Goal: Task Accomplishment & Management: Complete application form

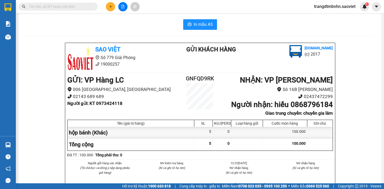
scroll to position [2, 0]
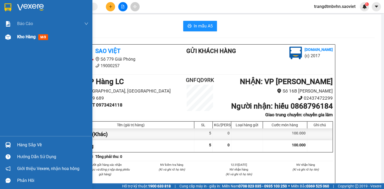
click at [25, 38] on span "Kho hàng" at bounding box center [26, 36] width 18 height 5
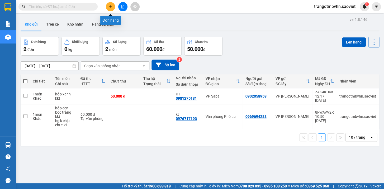
click at [112, 9] on button at bounding box center [110, 6] width 9 height 9
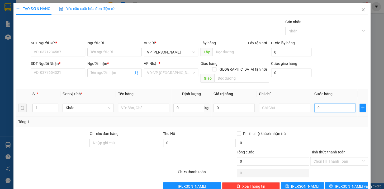
click at [337, 104] on input "0" at bounding box center [334, 108] width 41 height 8
click at [337, 70] on div "SĐT Người Nhận * VD: 0377654321 Người nhận * Tên người nhận VP Nhận * VD: VP [G…" at bounding box center [199, 73] width 339 height 24
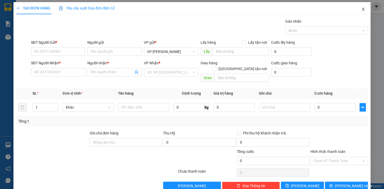
click at [361, 9] on icon "close" at bounding box center [362, 9] width 3 height 3
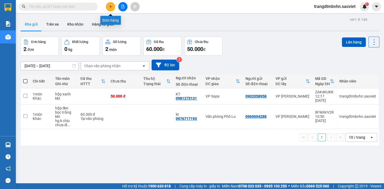
click at [112, 3] on button at bounding box center [110, 6] width 9 height 9
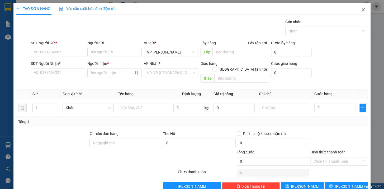
click at [361, 11] on icon "close" at bounding box center [363, 10] width 4 height 4
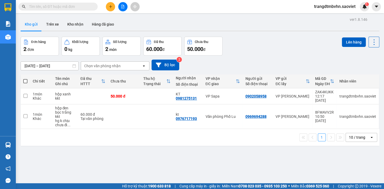
click at [68, 4] on input "text" at bounding box center [60, 7] width 62 height 6
click at [82, 9] on input "text" at bounding box center [60, 7] width 62 height 6
click at [199, 12] on div "Kết quả tìm kiếm ( 0 ) Bộ lọc No Data trangdtmbvhn.saoviet 1" at bounding box center [192, 6] width 384 height 13
click at [75, 8] on input "text" at bounding box center [60, 7] width 62 height 6
click at [66, 5] on input "text" at bounding box center [60, 7] width 62 height 6
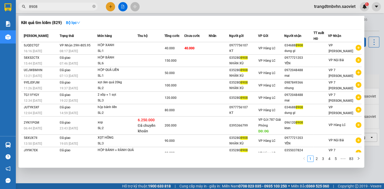
type input "8908"
click at [93, 45] on td "VP Nhận 29H-805.95 08:17 [DATE]" at bounding box center [77, 48] width 39 height 12
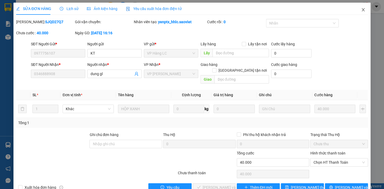
type input "0977756107"
type input "KT"
type input "0346888908"
type input "dung gl"
type input "0"
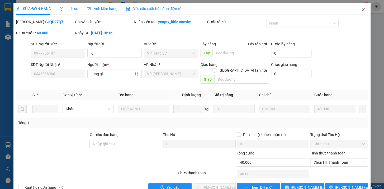
type input "40.000"
click at [361, 11] on icon "close" at bounding box center [363, 10] width 4 height 4
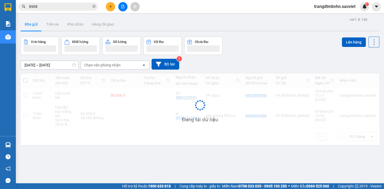
click at [66, 6] on input "8908" at bounding box center [60, 7] width 62 height 6
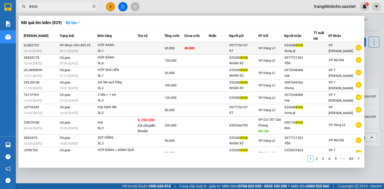
click at [156, 47] on td at bounding box center [150, 48] width 27 height 12
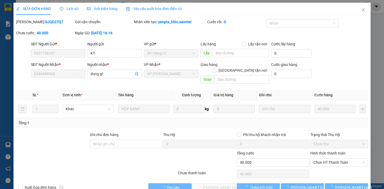
type input "0977756107"
type input "KT"
type input "0346888908"
type input "dung gl"
type input "0"
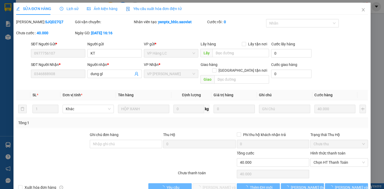
type input "40.000"
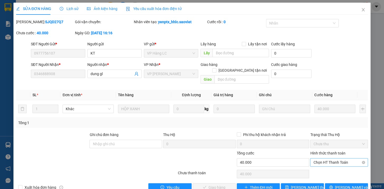
click at [326, 158] on div "Chọn HT Thanh Toán" at bounding box center [339, 162] width 58 height 8
click at [328, 165] on div "Tại văn phòng" at bounding box center [335, 167] width 51 height 6
type input "0"
click at [214, 185] on span "[PERSON_NAME] và Giao hàng" at bounding box center [228, 188] width 51 height 6
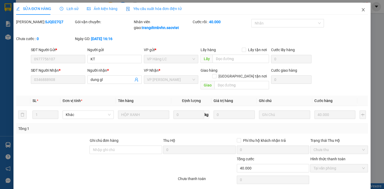
click at [362, 11] on span "Close" at bounding box center [363, 10] width 15 height 15
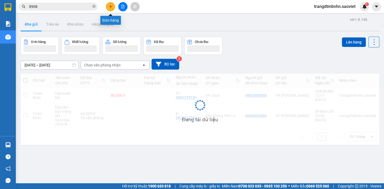
click at [111, 6] on icon "plus" at bounding box center [111, 7] width 4 height 4
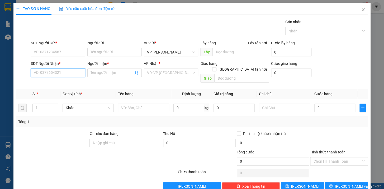
click at [65, 71] on input "SĐT Người Nhận *" at bounding box center [58, 73] width 54 height 8
click at [69, 52] on input "SĐT Người Gửi *" at bounding box center [58, 52] width 54 height 8
type input "0936367558"
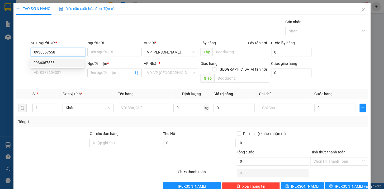
click at [68, 61] on div "0936367558" at bounding box center [57, 63] width 47 height 6
type input "0986363678"
type input "tiến"
type input "0936367558"
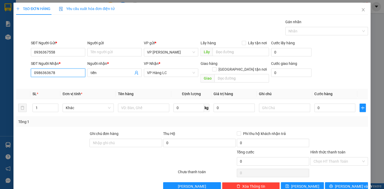
drag, startPoint x: 74, startPoint y: 75, endPoint x: 0, endPoint y: 80, distance: 74.0
click at [0, 80] on div "TẠO ĐƠN HÀNG Yêu cầu xuất hóa đơn điện tử Transit Pickup Surcharge Ids Transit …" at bounding box center [192, 94] width 384 height 189
click at [51, 91] on div "0971919791 - Cương" at bounding box center [57, 92] width 47 height 6
type input "0971919791"
type input "Cương"
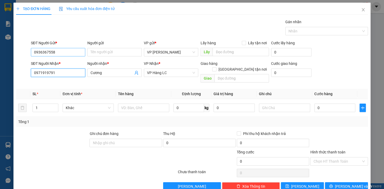
type input "0971919791"
drag, startPoint x: 57, startPoint y: 50, endPoint x: 5, endPoint y: 55, distance: 52.2
click at [8, 54] on div "TẠO ĐƠN HÀNG Yêu cầu xuất hóa đơn điện tử Transit Pickup Surcharge Ids Transit …" at bounding box center [192, 94] width 384 height 189
drag, startPoint x: 106, startPoint y: 83, endPoint x: 178, endPoint y: 87, distance: 72.9
click at [108, 89] on th "Đơn vị tính *" at bounding box center [87, 94] width 55 height 10
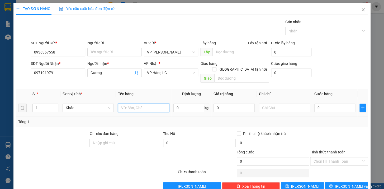
click at [123, 104] on input "text" at bounding box center [143, 108] width 51 height 8
type input "bọc nỉ"
click at [333, 104] on input "0" at bounding box center [334, 108] width 41 height 8
type input "6"
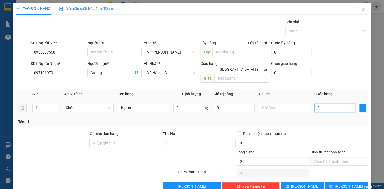
type input "6"
type input "60"
type input "600"
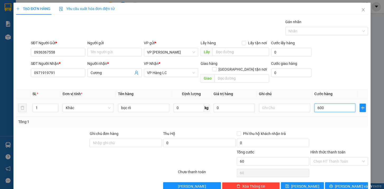
type input "600"
type input "6.000"
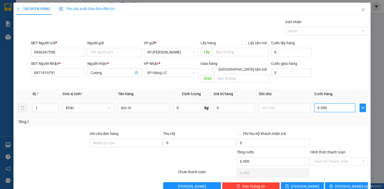
type input "60.000"
click at [338, 140] on div at bounding box center [338, 140] width 59 height 18
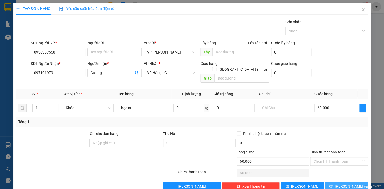
click at [342, 184] on span "[PERSON_NAME] và In" at bounding box center [353, 187] width 37 height 6
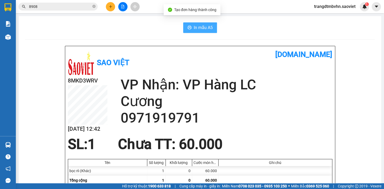
click at [208, 27] on span "In mẫu A5" at bounding box center [203, 27] width 19 height 7
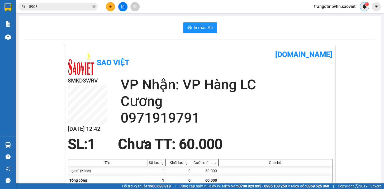
click at [361, 7] on div "1" at bounding box center [364, 6] width 9 height 9
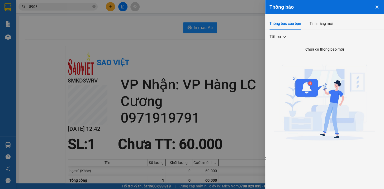
click at [374, 6] on button "Close" at bounding box center [377, 6] width 14 height 13
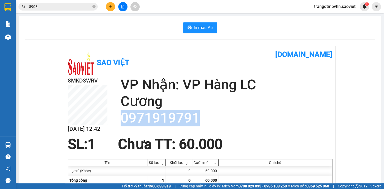
drag, startPoint x: 203, startPoint y: 117, endPoint x: 121, endPoint y: 118, distance: 82.3
click at [121, 118] on h2 "0971919791" at bounding box center [227, 118] width 212 height 17
copy h2 "0971919791"
click at [96, 8] on span "8908" at bounding box center [57, 7] width 79 height 8
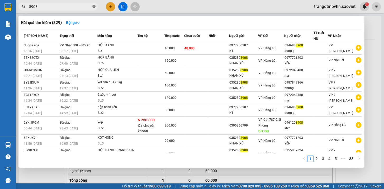
click at [95, 7] on icon "close-circle" at bounding box center [93, 6] width 3 height 3
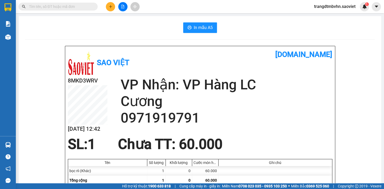
paste input "0971919791"
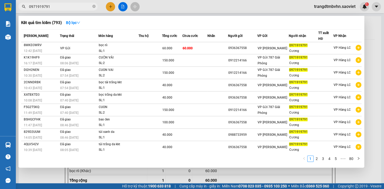
type input "0971919791"
click at [380, 37] on div at bounding box center [192, 94] width 384 height 189
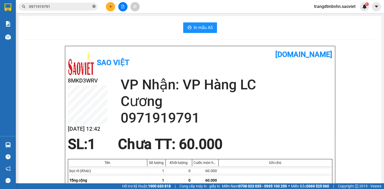
click at [93, 5] on icon "close-circle" at bounding box center [93, 6] width 3 height 3
click at [83, 5] on input "text" at bounding box center [60, 7] width 62 height 6
click at [108, 8] on button at bounding box center [110, 6] width 9 height 9
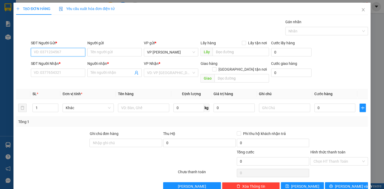
click at [67, 52] on input "SĐT Người Gửi *" at bounding box center [58, 52] width 54 height 8
type input "0987984525"
click at [69, 74] on input "SĐT Người Nhận *" at bounding box center [58, 73] width 54 height 8
click at [105, 52] on input "Người gửi" at bounding box center [114, 52] width 54 height 8
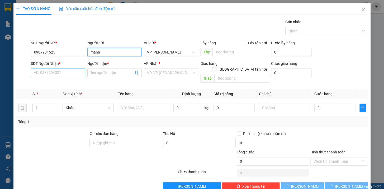
type input "mạnh"
click at [54, 71] on input "SĐT Người Nhận *" at bounding box center [58, 73] width 54 height 8
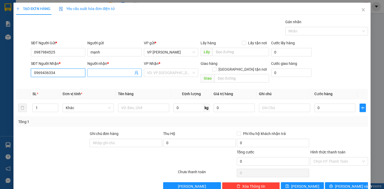
type input "0969436334"
click at [105, 70] on input "Người nhận *" at bounding box center [111, 73] width 43 height 6
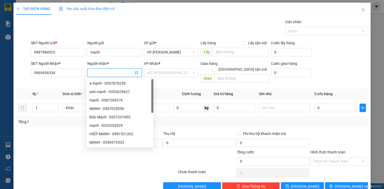
type input "n"
type input "c huệ"
click at [160, 71] on input "search" at bounding box center [169, 73] width 44 height 8
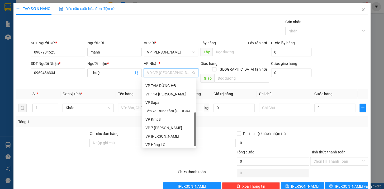
scroll to position [59, 0]
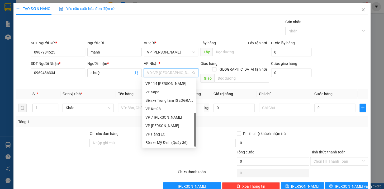
drag, startPoint x: 195, startPoint y: 90, endPoint x: 180, endPoint y: 130, distance: 41.9
click at [189, 130] on div "VP TẠM DỪNG HĐ VP 114 [PERSON_NAME] VP Sapa Bến xe Trung tâm Lào Cai VP Km98 VP…" at bounding box center [169, 113] width 54 height 68
click at [176, 133] on div "VP Hàng LC" at bounding box center [168, 134] width 47 height 6
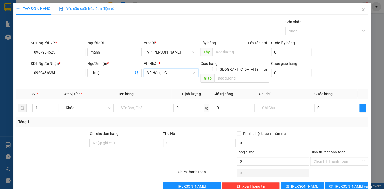
click at [190, 74] on span "VP Hàng LC" at bounding box center [171, 73] width 48 height 8
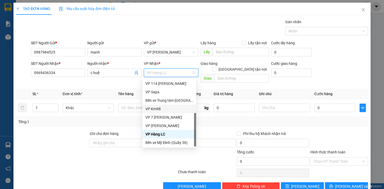
click at [167, 109] on div "VP Km98" at bounding box center [168, 109] width 47 height 6
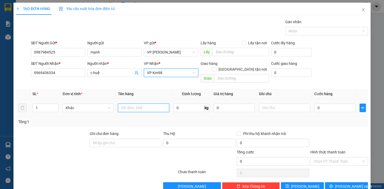
click at [138, 104] on input "text" at bounding box center [143, 108] width 51 height 8
type input "hộp thuốc nhỏ"
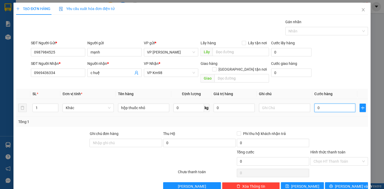
click at [325, 104] on input "0" at bounding box center [334, 108] width 41 height 8
type input "4"
type input "40"
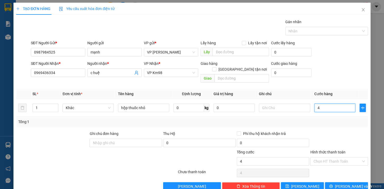
type input "40"
type input "400"
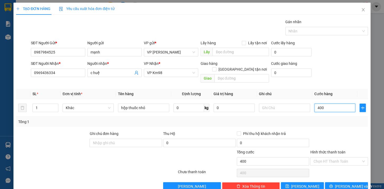
type input "4.000"
type input "40.000"
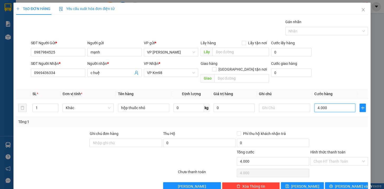
type input "40.000"
click at [342, 157] on input "Hình thức thanh toán" at bounding box center [337, 161] width 48 height 8
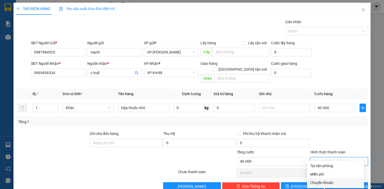
click at [340, 182] on div "Chuyển khoản" at bounding box center [335, 183] width 51 height 6
type input "0"
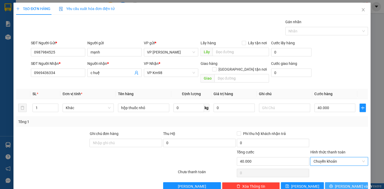
click at [342, 184] on span "[PERSON_NAME] và In" at bounding box center [353, 187] width 37 height 6
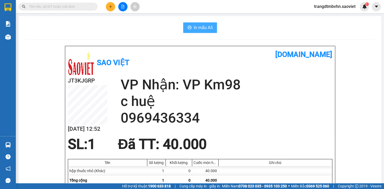
click at [210, 28] on span "In mẫu A5" at bounding box center [203, 27] width 19 height 7
click at [89, 7] on input "text" at bounding box center [60, 7] width 62 height 6
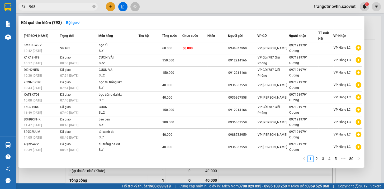
type input "9689"
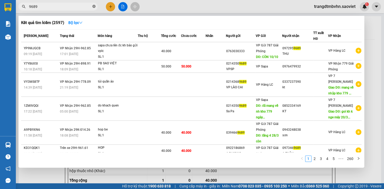
click at [93, 7] on icon "close-circle" at bounding box center [93, 6] width 3 height 3
type input "0214"
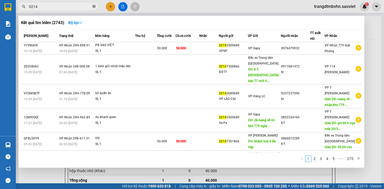
click at [94, 6] on icon "close-circle" at bounding box center [93, 6] width 3 height 3
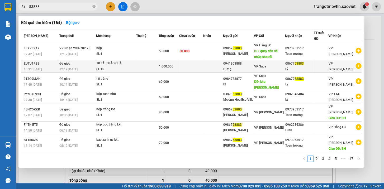
type input "53883"
click at [140, 65] on td at bounding box center [147, 66] width 22 height 12
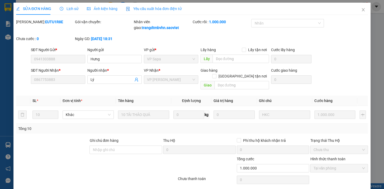
type input "0941303888"
type input "Hưng"
type input "0867753883"
type input "Lý"
type input "0"
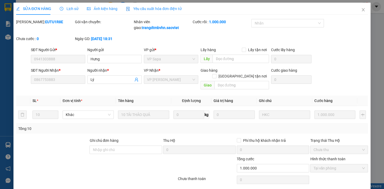
type input "1.000.000"
click at [361, 11] on icon "close" at bounding box center [363, 10] width 4 height 4
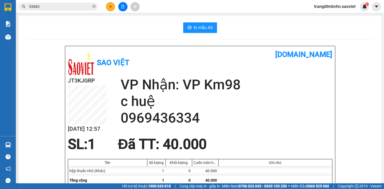
click at [65, 7] on input "53883" at bounding box center [60, 7] width 62 height 6
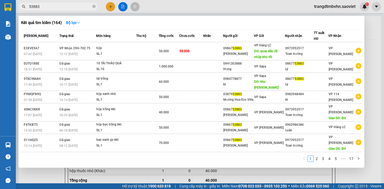
click at [75, 7] on input "53883" at bounding box center [60, 7] width 62 height 6
